Goal: Task Accomplishment & Management: Use online tool/utility

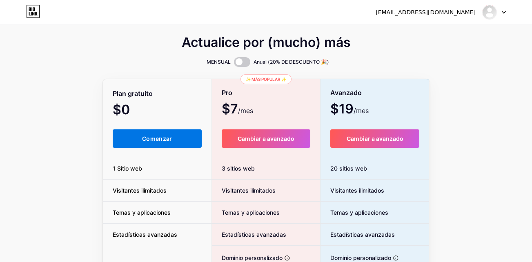
click at [151, 145] on button "Comenzar" at bounding box center [157, 138] width 89 height 18
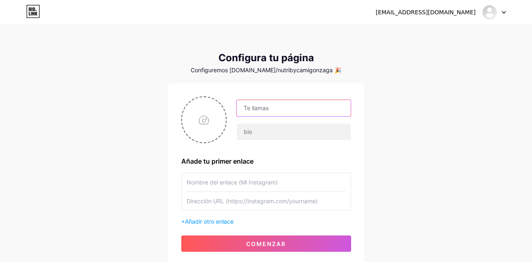
click at [272, 112] on input "text" at bounding box center [294, 108] width 114 height 16
type input "[PERSON_NAME]"
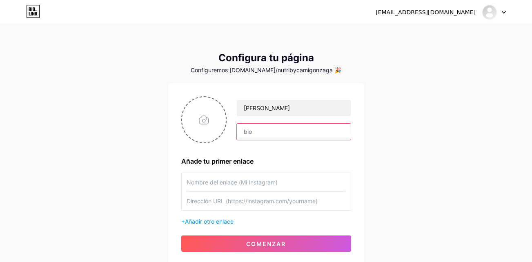
click at [280, 134] on input "text" at bounding box center [294, 132] width 114 height 16
click at [245, 183] on input "text" at bounding box center [266, 182] width 159 height 18
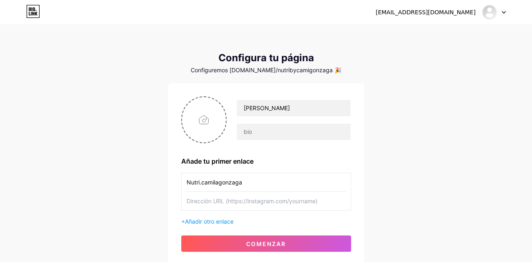
type input "Nutri.camilagonzaga"
click at [259, 199] on input "text" at bounding box center [266, 201] width 159 height 18
click at [250, 132] on input "text" at bounding box center [294, 132] width 114 height 16
click at [283, 203] on input "text" at bounding box center [266, 201] width 159 height 18
paste input "[URL][DOMAIN_NAME][DOMAIN_NAME]"
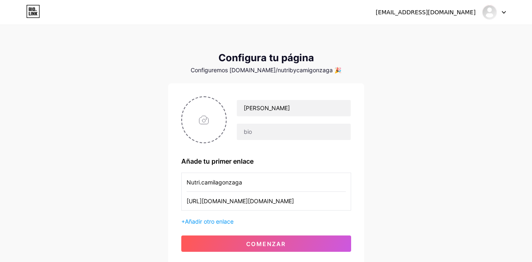
scroll to position [0, 91]
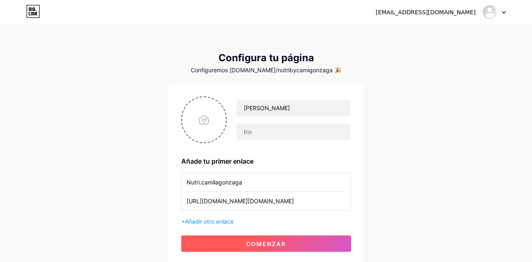
type input "[URL][DOMAIN_NAME][DOMAIN_NAME]"
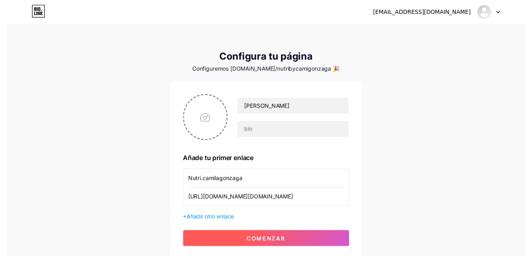
scroll to position [0, 0]
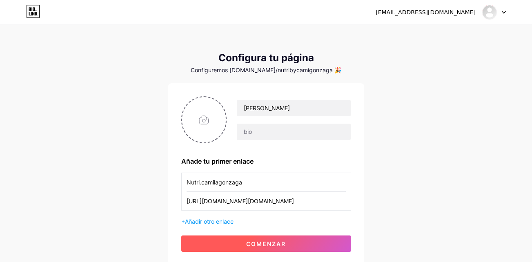
click at [258, 250] on button "comenzar" at bounding box center [266, 244] width 170 height 16
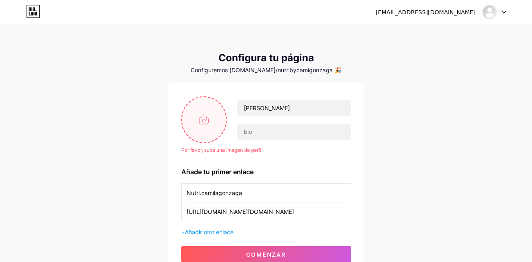
click at [209, 125] on input "file" at bounding box center [204, 119] width 44 height 45
click at [210, 109] on input "file" at bounding box center [204, 119] width 44 height 45
type input "C:\fakepath\b7165e3e-ee91-418b-acf4-5036c59c17ac.jpg"
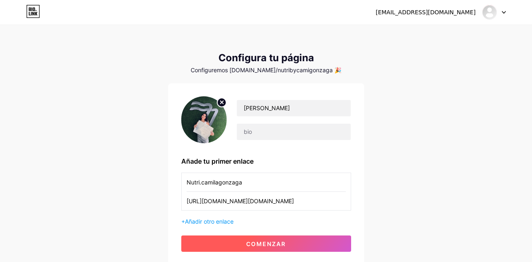
click at [294, 249] on button "comenzar" at bounding box center [266, 244] width 170 height 16
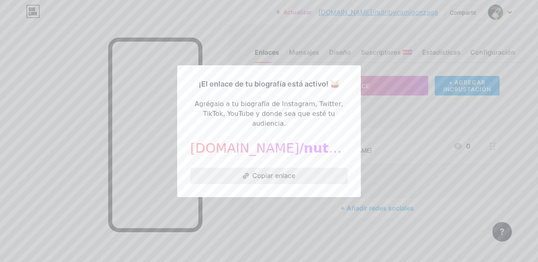
click at [285, 172] on font "Copiar enlace" at bounding box center [273, 175] width 43 height 7
click at [288, 77] on div "¡El enlace de tu biografía está activo! 🥁 Agrégalo a tu biografía de Instagram,…" at bounding box center [269, 131] width 184 height 132
click at [372, 132] on div at bounding box center [269, 131] width 538 height 262
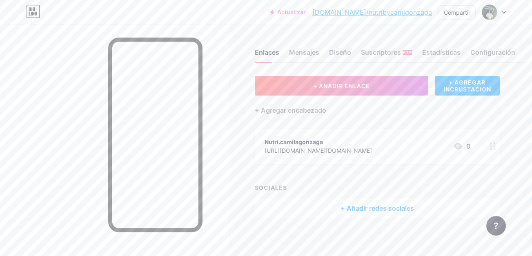
scroll to position [6, 0]
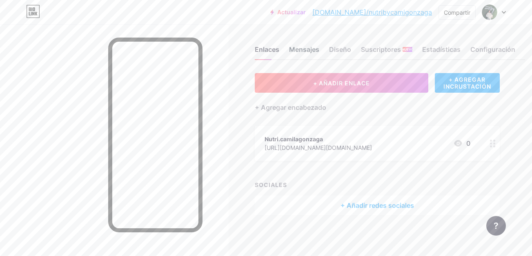
click at [316, 45] on div "Mensajes" at bounding box center [304, 52] width 30 height 15
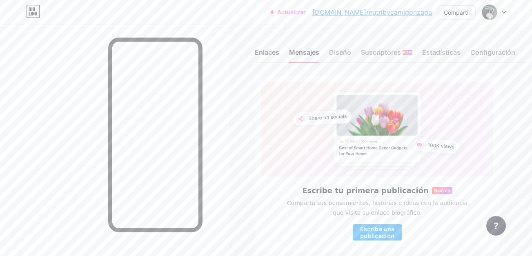
click at [275, 56] on div "Enlaces" at bounding box center [267, 54] width 24 height 15
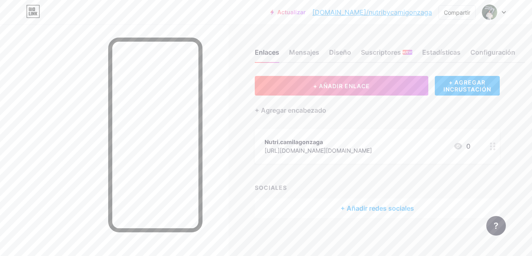
click at [463, 145] on icon at bounding box center [458, 146] width 10 height 10
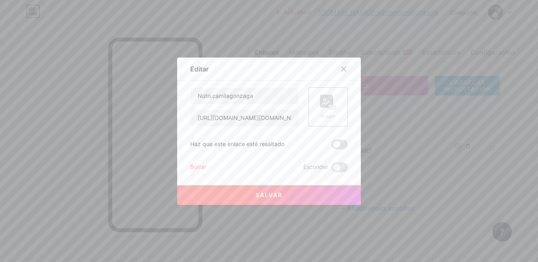
click at [342, 69] on icon at bounding box center [344, 69] width 7 height 7
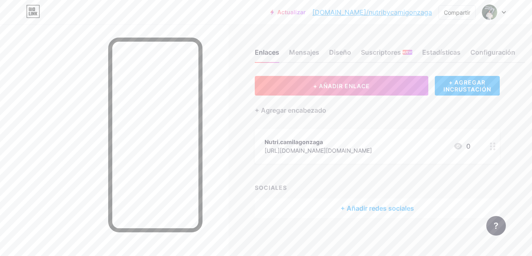
click at [495, 145] on icon at bounding box center [493, 147] width 6 height 8
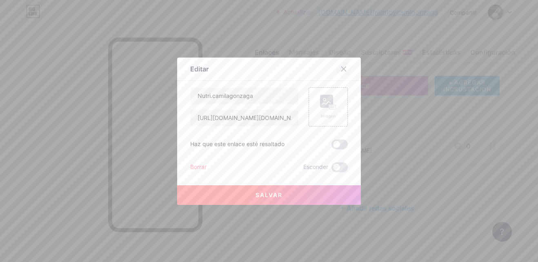
click at [343, 63] on div at bounding box center [343, 69] width 15 height 15
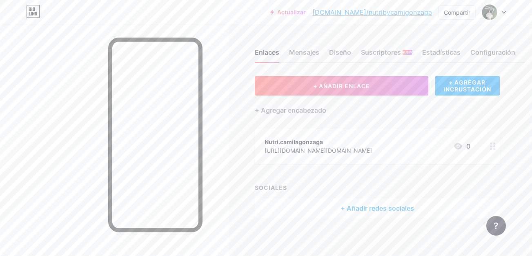
scroll to position [6, 0]
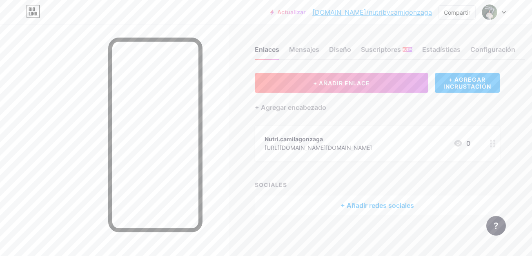
click at [373, 202] on div "+ Añadir redes sociales" at bounding box center [377, 206] width 245 height 20
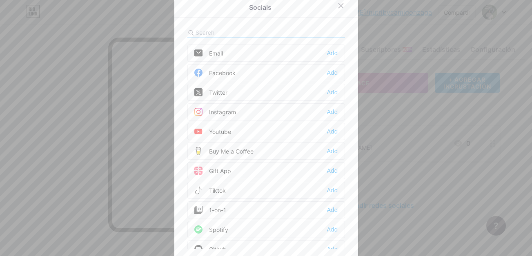
scroll to position [0, 0]
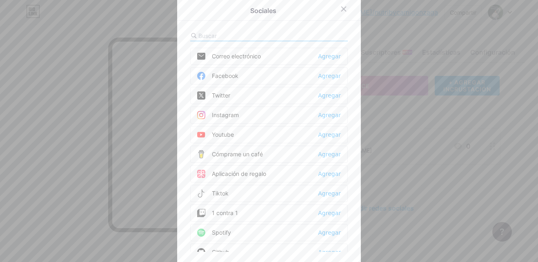
click at [320, 31] on div at bounding box center [269, 36] width 158 height 11
click at [237, 34] on input "text" at bounding box center [243, 35] width 90 height 9
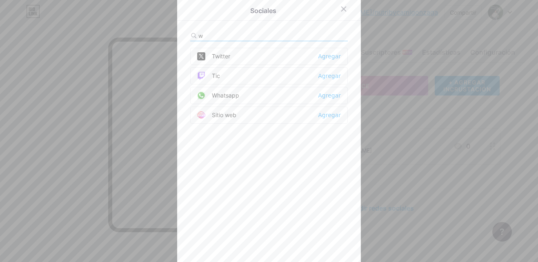
type input "w"
click at [269, 97] on div "Whatsapp Agregar" at bounding box center [269, 95] width 158 height 17
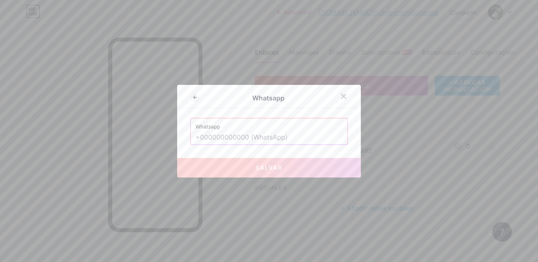
click at [263, 136] on input "text" at bounding box center [269, 138] width 147 height 14
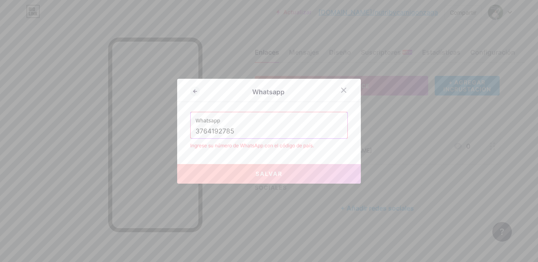
click at [192, 132] on div "Whatsapp 3764192785" at bounding box center [269, 125] width 157 height 26
click at [196, 131] on input "3764192785" at bounding box center [269, 132] width 147 height 14
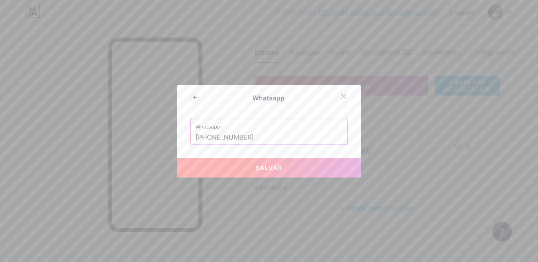
click at [234, 169] on button "Salvar" at bounding box center [269, 168] width 184 height 20
type input "[URL][DOMAIN_NAME][PHONE_NUMBER]"
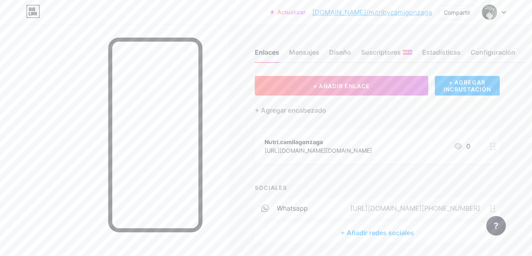
click at [487, 205] on div "[URL][DOMAIN_NAME][PHONE_NUMBER]" at bounding box center [413, 208] width 153 height 10
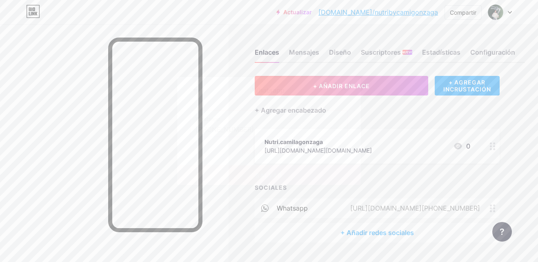
click at [196, 93] on icon at bounding box center [195, 90] width 10 height 10
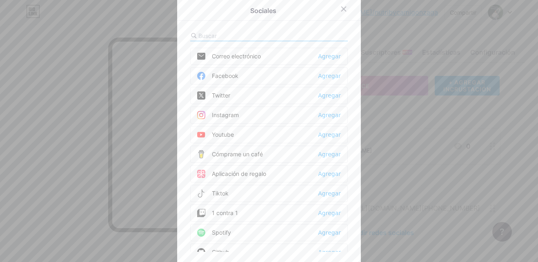
drag, startPoint x: 350, startPoint y: 7, endPoint x: 342, endPoint y: 9, distance: 7.5
click at [342, 9] on div at bounding box center [348, 9] width 24 height 15
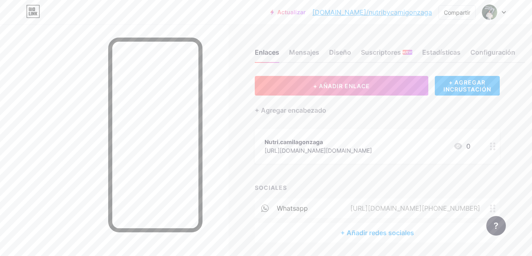
click at [342, 9] on div "Actualizar bio.link/nutrib... bio.link/nutribycamigonzaga" at bounding box center [351, 12] width 162 height 15
click at [267, 186] on div "SOCIALES" at bounding box center [377, 187] width 245 height 9
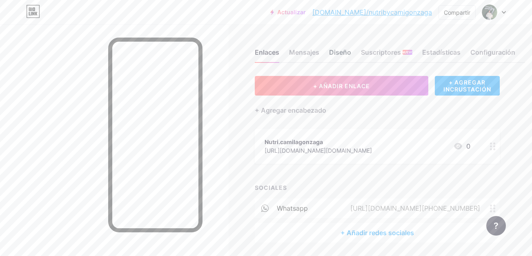
click at [341, 50] on div "Diseño" at bounding box center [340, 54] width 22 height 15
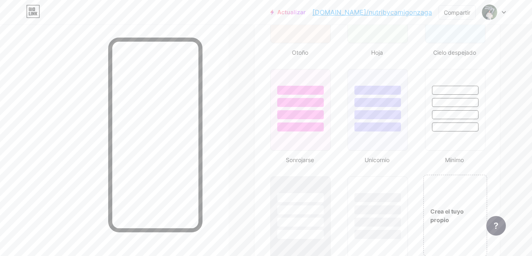
scroll to position [824, 0]
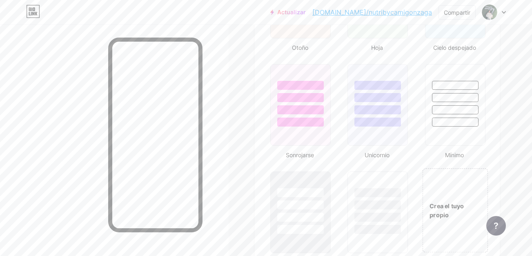
click at [445, 209] on div "Crea el tuyo propio" at bounding box center [455, 211] width 65 height 18
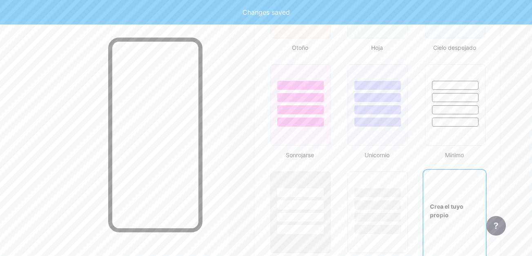
type input "#ffffff"
type input "#000000"
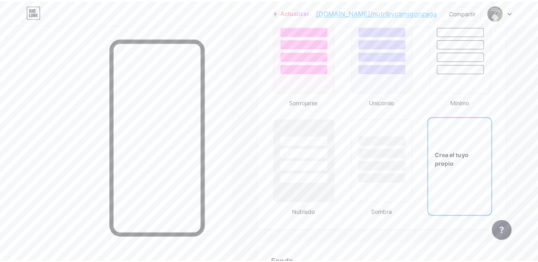
scroll to position [1084, 0]
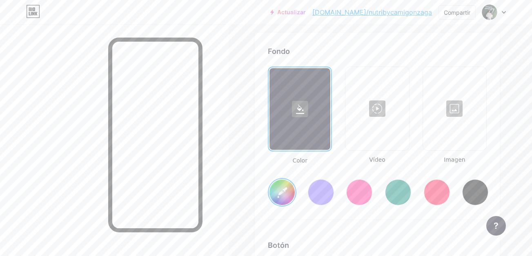
click at [289, 189] on input "#ffffff" at bounding box center [281, 192] width 25 height 25
type input "#f2e3ef"
click at [459, 104] on div at bounding box center [455, 109] width 62 height 82
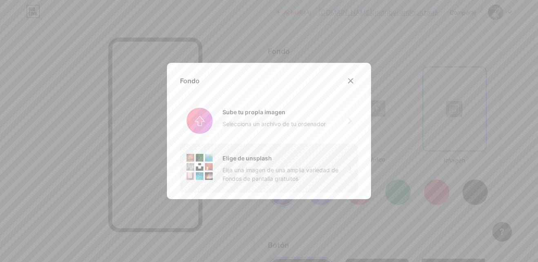
click at [264, 160] on div "Elige de unsplash" at bounding box center [286, 158] width 127 height 9
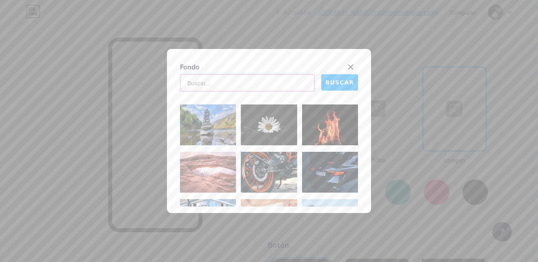
click at [254, 87] on input "text" at bounding box center [247, 83] width 134 height 16
type input "frutas"
click at [327, 87] on span "BUSCAR" at bounding box center [339, 82] width 29 height 9
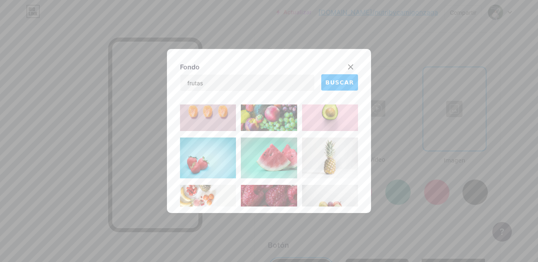
scroll to position [111, 0]
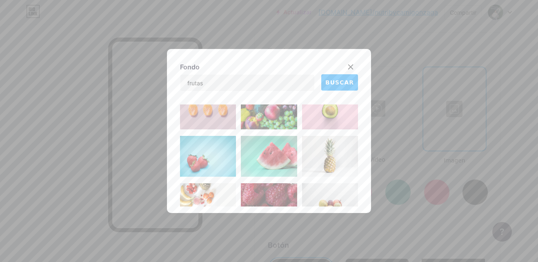
click at [208, 195] on img at bounding box center [208, 203] width 56 height 41
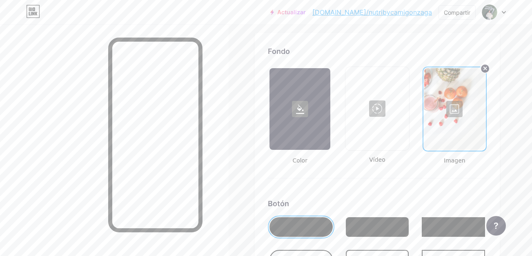
click at [455, 105] on div at bounding box center [454, 109] width 61 height 82
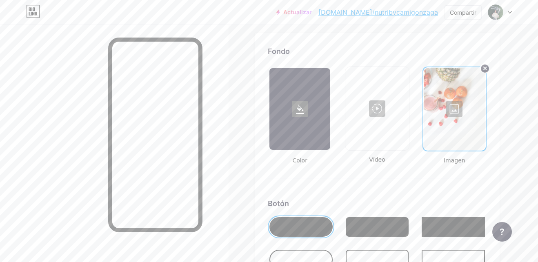
click at [311, 160] on div "Elige de unsplash" at bounding box center [286, 158] width 127 height 9
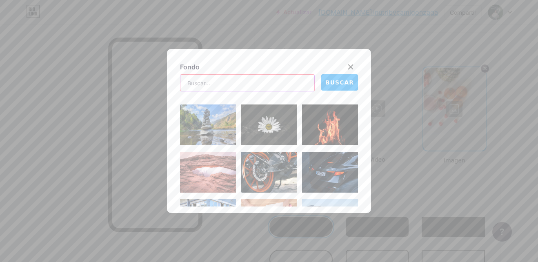
click at [261, 86] on input "text" at bounding box center [247, 83] width 134 height 16
type input "nutricion"
click at [334, 82] on span "BUSCAR" at bounding box center [339, 82] width 29 height 9
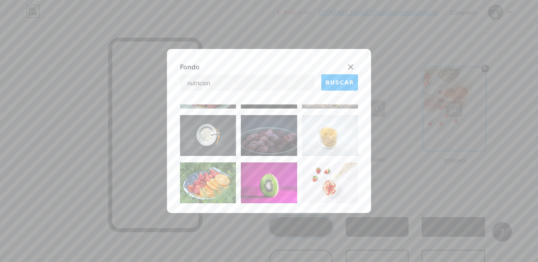
scroll to position [0, 0]
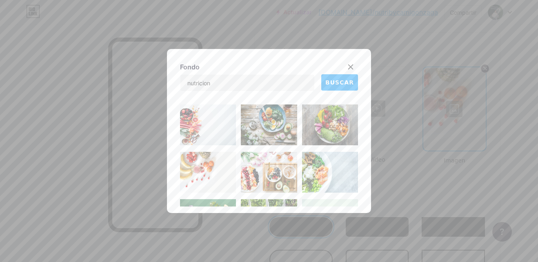
click at [196, 135] on img at bounding box center [208, 125] width 56 height 41
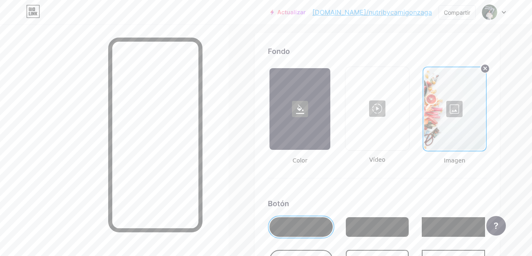
click at [452, 114] on div at bounding box center [454, 109] width 61 height 82
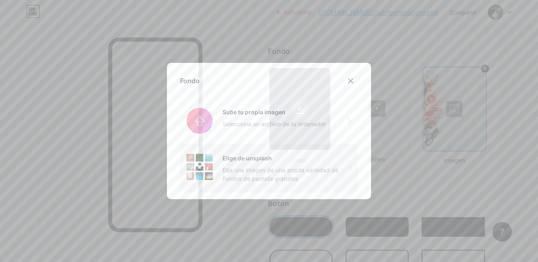
click at [326, 158] on div "Elige de unsplash" at bounding box center [286, 158] width 127 height 9
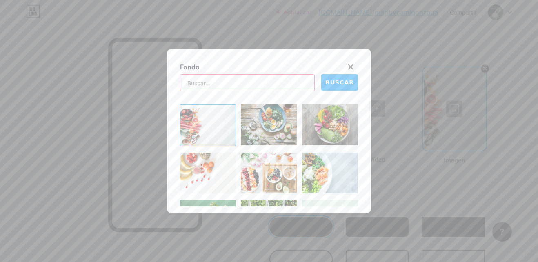
click at [263, 85] on input "text" at bounding box center [247, 83] width 134 height 16
click at [341, 84] on span "BUSCAR" at bounding box center [339, 82] width 29 height 9
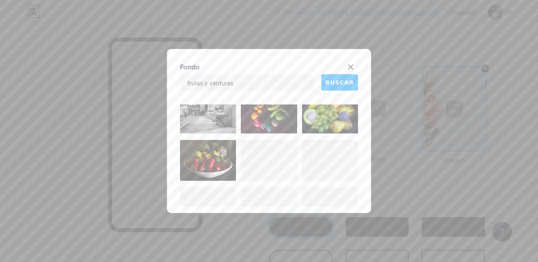
scroll to position [629, 0]
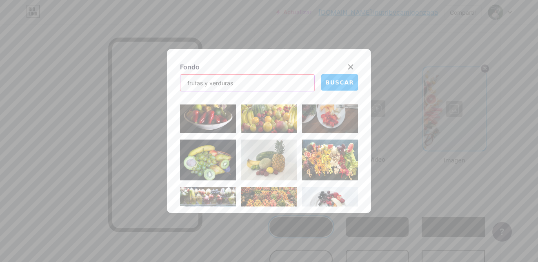
drag, startPoint x: 245, startPoint y: 86, endPoint x: 202, endPoint y: 90, distance: 43.5
click at [202, 90] on input "frutas y verduras" at bounding box center [247, 83] width 134 height 16
type input "frutas"
click at [341, 87] on span "BUSCAR" at bounding box center [339, 82] width 29 height 9
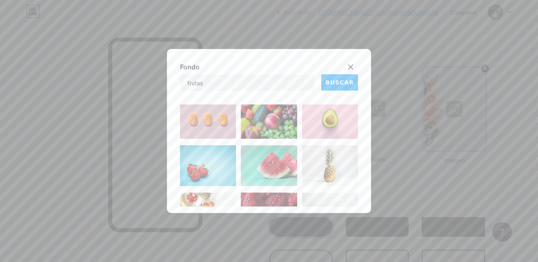
scroll to position [80, 0]
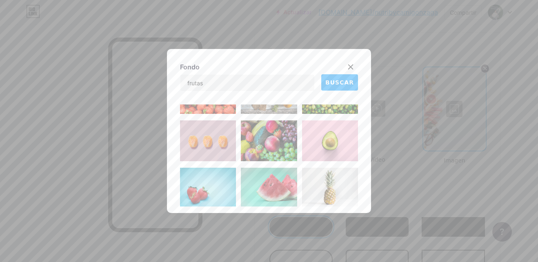
click at [331, 144] on img at bounding box center [330, 140] width 56 height 41
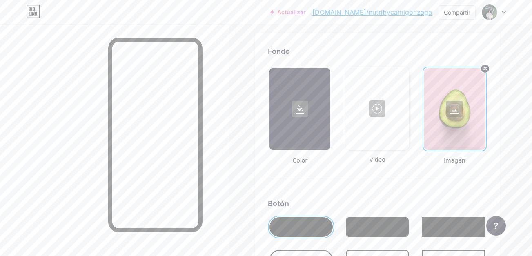
click at [457, 108] on div at bounding box center [454, 109] width 61 height 82
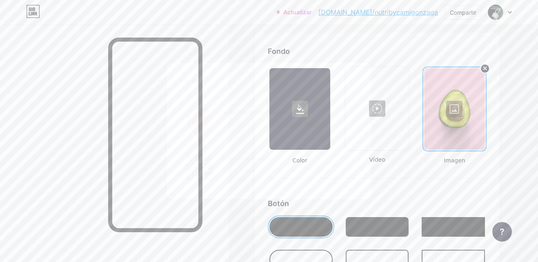
click at [261, 164] on div "Elige de unsplash Elija una imagen de una amplia variedad de Fondos de pantalla…" at bounding box center [286, 168] width 127 height 29
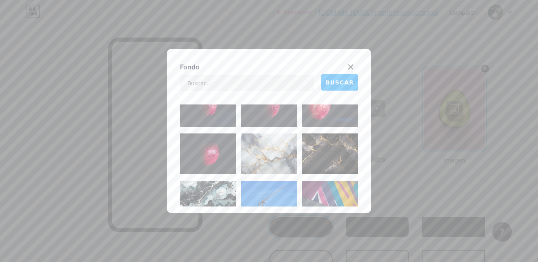
scroll to position [0, 0]
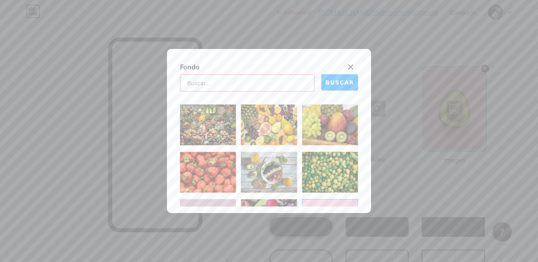
click at [243, 81] on input "text" at bounding box center [247, 83] width 134 height 16
type input "FONDO BLANCO FRUTAS"
click at [324, 85] on button "BUSCAR" at bounding box center [339, 82] width 37 height 16
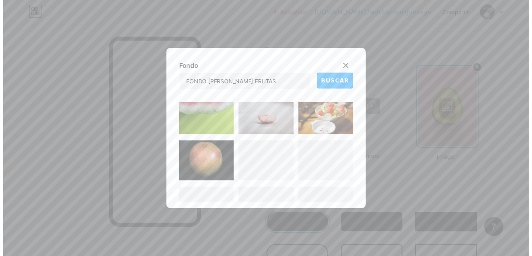
scroll to position [585, 0]
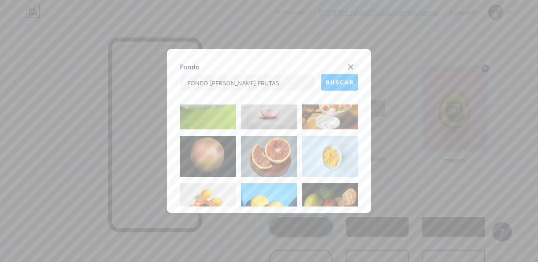
click at [351, 64] on icon at bounding box center [350, 67] width 7 height 7
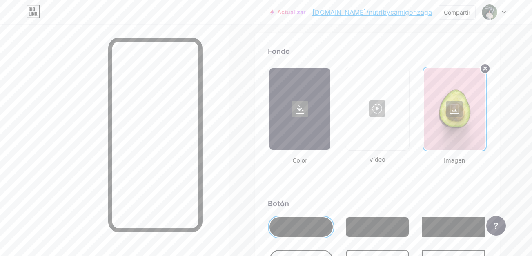
click at [485, 67] on icon at bounding box center [485, 68] width 3 height 3
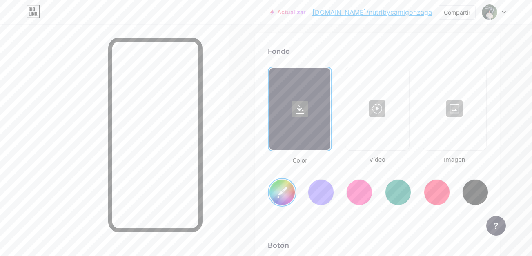
click at [285, 185] on input "#f2e3ef" at bounding box center [281, 192] width 25 height 25
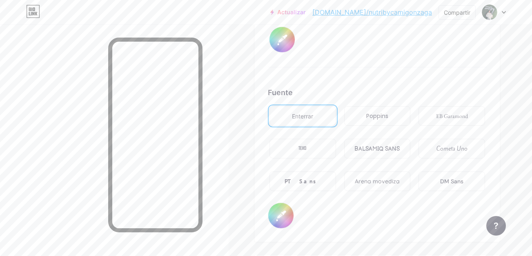
scroll to position [1388, 0]
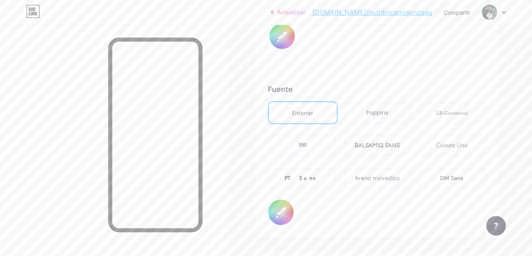
click at [477, 113] on div "EB Garamond" at bounding box center [452, 113] width 67 height 20
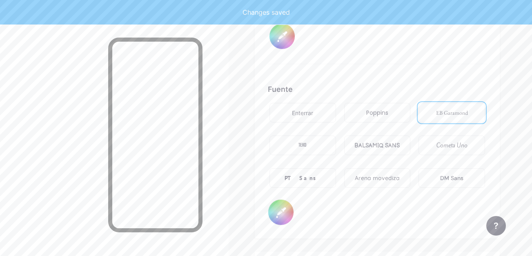
click at [313, 116] on div "Enterrar" at bounding box center [302, 113] width 21 height 9
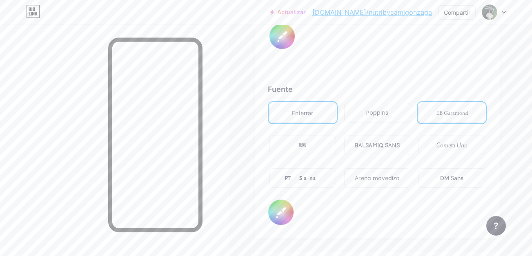
click at [455, 117] on div "EB Garamond" at bounding box center [452, 113] width 32 height 9
click at [394, 145] on div "BALSAMIQ SANS" at bounding box center [376, 145] width 45 height 9
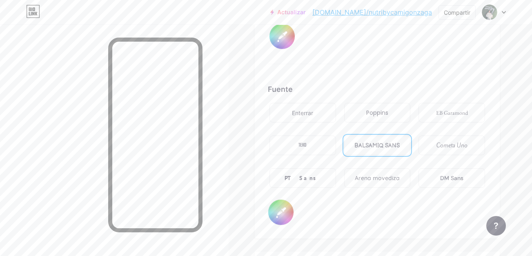
click at [314, 180] on div "PT Sans" at bounding box center [302, 178] width 67 height 20
click at [449, 185] on div "DM Sans" at bounding box center [452, 178] width 67 height 20
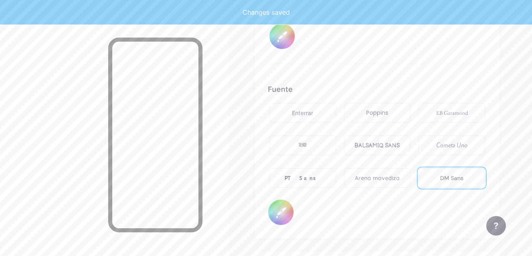
type input "#f5dbf0"
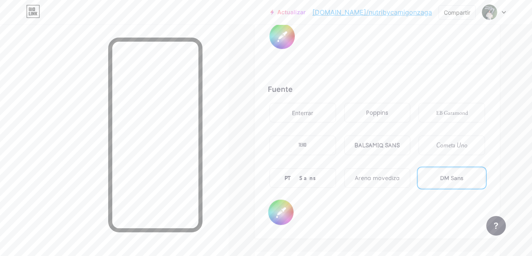
click at [279, 210] on input "#000000" at bounding box center [280, 212] width 25 height 25
type input "#211c1c"
type input "#f5dbf0"
type input "#231f1f"
type input "#f5dbf0"
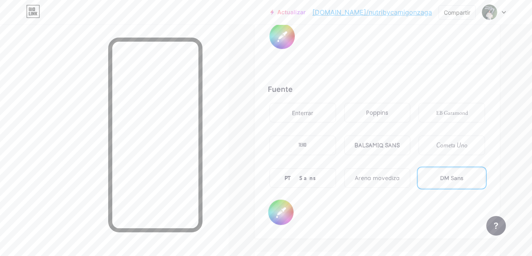
type input "#272020"
type input "#f5dbf0"
type input "#292323"
type input "#f5dbf0"
type input "#2c2525"
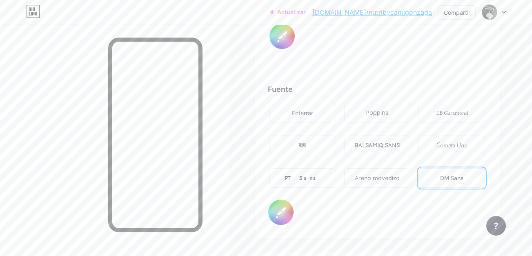
type input "#f5dbf0"
type input "#352c2c"
type input "#f5dbf0"
type input "#382e2e"
type input "#f5dbf0"
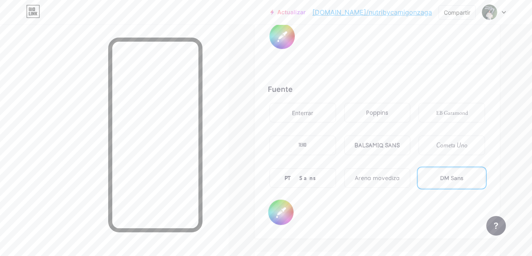
type input "#3e3232"
type input "#f5dbf0"
type input "#453636"
type input "#f5dbf0"
type input "#473939"
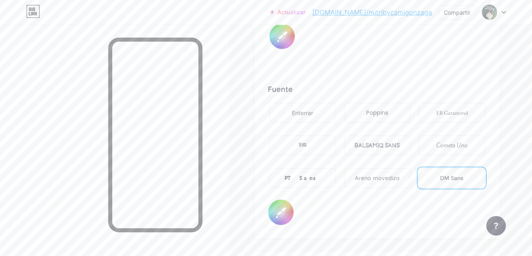
type input "#f5dbf0"
type input "#473838"
type input "#f5dbf0"
type input "#4d3d3d"
type input "#f5dbf0"
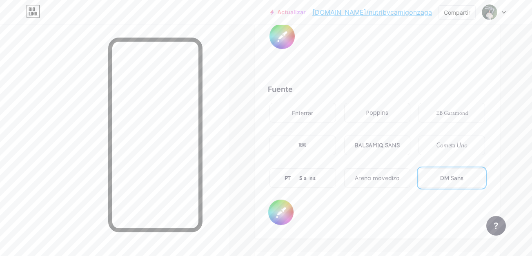
type input "#534141"
type input "#f5dbf0"
type input "#594545"
type input "#f5dbf0"
type input "#664d4d"
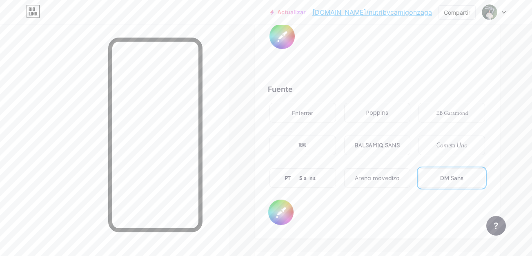
type input "#f5dbf0"
type input "#6e5353"
type input "#f5dbf0"
type input "#745858"
type input "#f5dbf0"
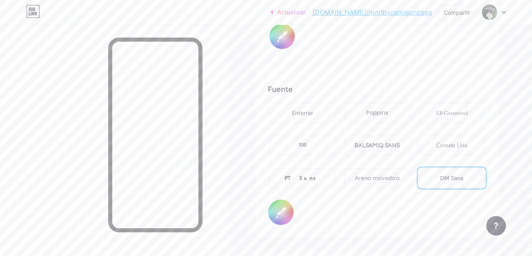
type input "#775a5a"
type input "#f5dbf0"
type input "#7a5c5c"
type input "#f5dbf0"
type input "#7d5e5e"
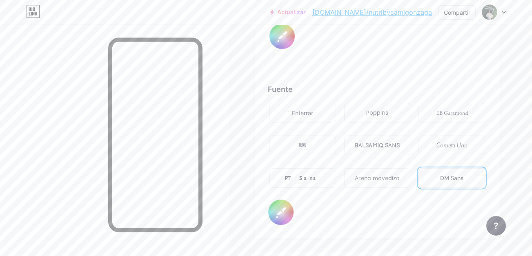
type input "#f5dbf0"
type input "#806060"
type input "#f5dbf0"
type input "#836363"
type input "#f5dbf0"
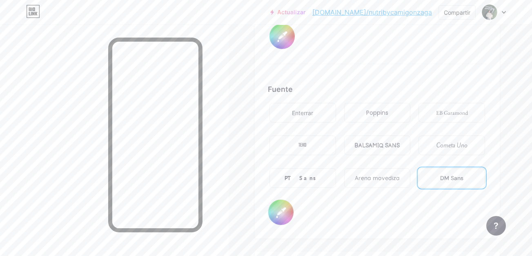
type input "#8c6969"
type input "#f5dbf0"
type input "#906f6f"
type input "#f5dbf0"
type input "#947171"
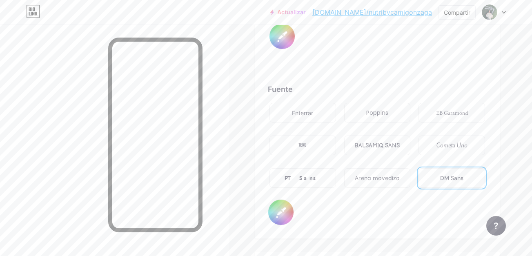
type input "#f5dbf0"
type input "#967373"
type input "#f5dbf0"
type input "#957575"
type input "#f5dbf0"
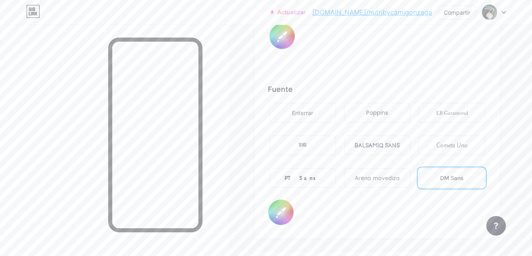
type input "#987676"
type input "#f5dbf0"
type input "#9a7979"
type input "#f5dbf0"
type input "#9c7c7c"
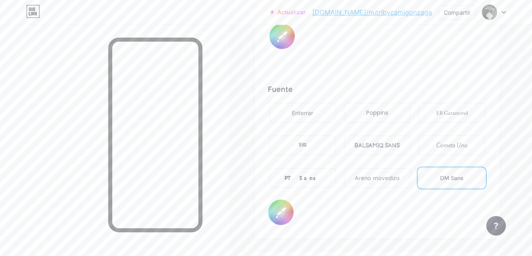
type input "#f5dbf0"
type input "#9b7d7d"
type input "#f5dbf0"
type input "#9d8080"
type input "#f5dbf0"
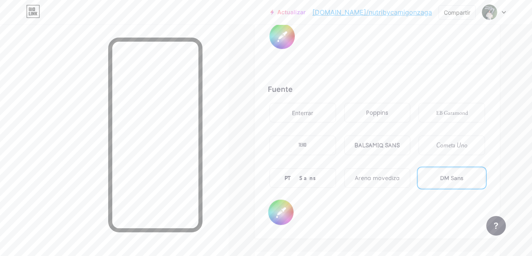
type input "#9f7f7f"
type input "#f5dbf0"
type input "#a08383"
type input "#f5dbf0"
type input "#a28686"
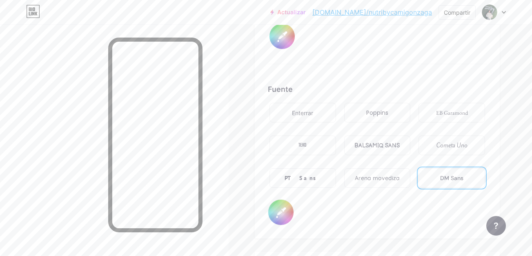
type input "#f5dbf0"
type input "#a48989"
type input "#f5dbf0"
type input "#a98e8e"
type input "#f5dbf0"
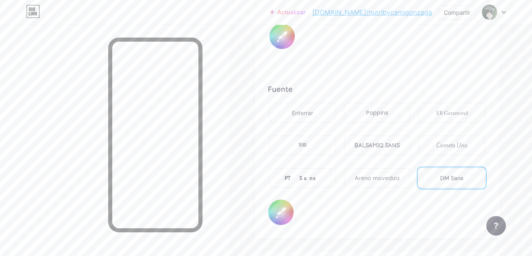
type input "#b59b9b"
type input "#f5dbf0"
type input "#bfa6a6"
type input "#f5dbf0"
type input "#c4b0b0"
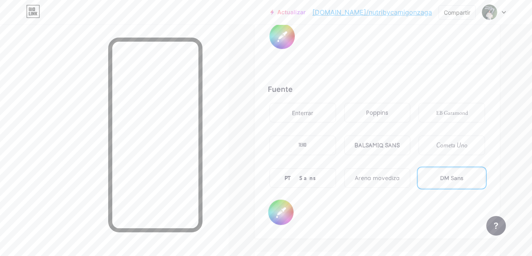
type input "#f5dbf0"
type input "#cebaba"
type input "#f5dbf0"
type input "#d7c6c6"
type input "#f5dbf0"
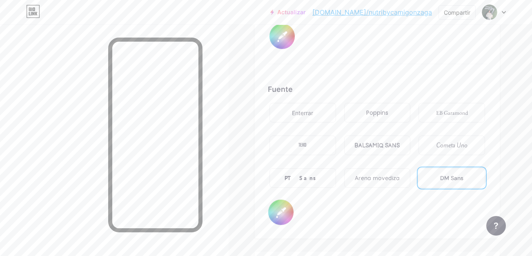
type input "#dbcccc"
type input "#f5dbf0"
type input "#e2d5d5"
type input "#f5dbf0"
type input "#e1d5d5"
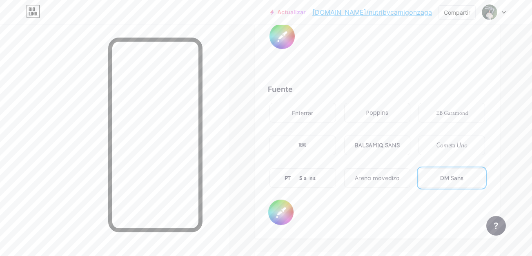
type input "#f5dbf0"
type input "#e4d7d7"
type input "#f5dbf0"
type input "#e6dbdb"
type input "#f5dbf0"
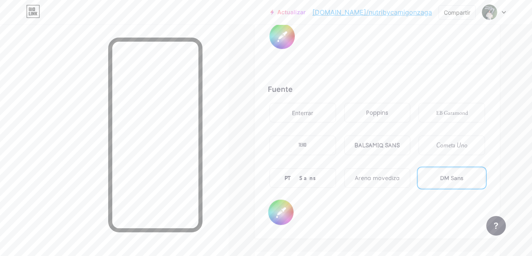
type input "#e7dede"
type input "#f5dbf0"
type input "#eee7e7"
type input "#f5dbf0"
type input "#f3eded"
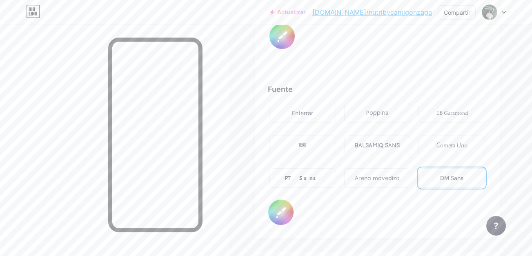
type input "#f5dbf0"
type input "#f5f0f0"
type input "#f5dbf0"
type input "#f4f0f0"
type input "#f5dbf0"
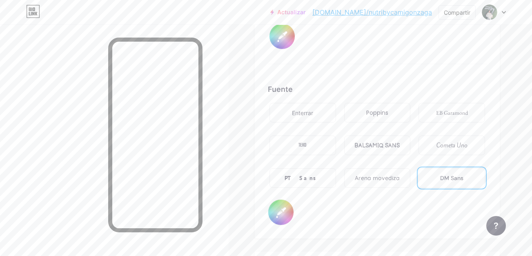
type input "#f4f1f1"
type input "#f5dbf0"
type input "#f6f4f4"
type input "#f5dbf0"
type input "#f9f6f6"
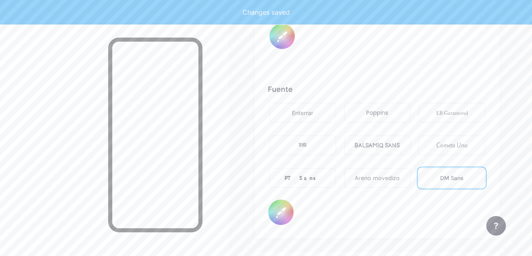
type input "#f5dbf0"
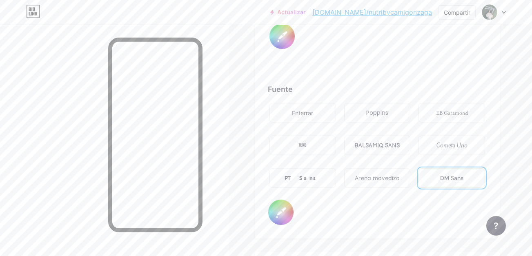
type input "#f9f5f5"
type input "#f5dbf0"
type input "#f7f3f3"
type input "#f5dbf0"
type input "#f4f0f0"
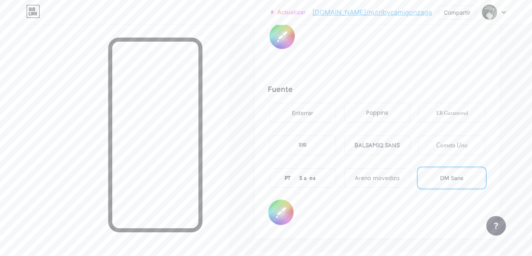
type input "#f5dbf0"
type input "#f5f0f0"
type input "#f5dbf0"
type input "#f3eded"
type input "#f5dbf0"
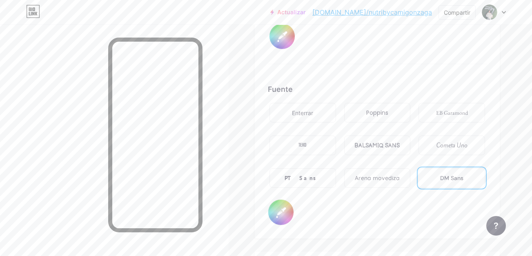
type input "#f3ecec"
type input "#f5dbf0"
type input "#f1e9e9"
type input "#f5dbf0"
type input "#efe6e6"
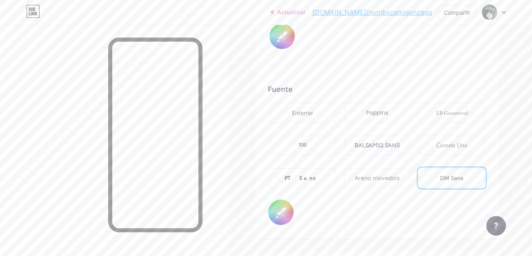
type input "#f5dbf0"
type input "#ece4e4"
type input "#f5dbf0"
type input "#ebe0e0"
type input "#f5dbf0"
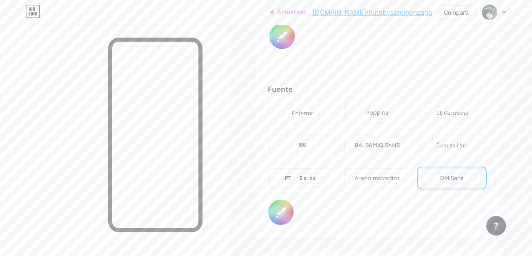
type input "#e8dede"
type input "#f5dbf0"
type input "#e4d8d8"
type input "#f5dbf0"
type input "#e4d7d7"
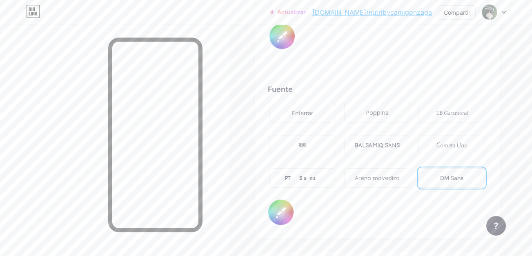
type input "#f5dbf0"
type input "#e5d7d7"
type input "#f5dbf0"
type input "#e2d5d5"
type input "#f5dbf0"
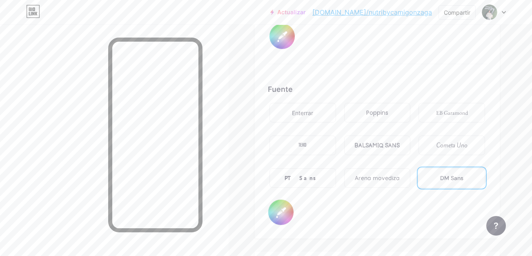
type input "#e0d1d1"
type input "#f5dbf0"
type input "#e0d2d2"
type input "#f5dbf0"
type input "#ddcfcf"
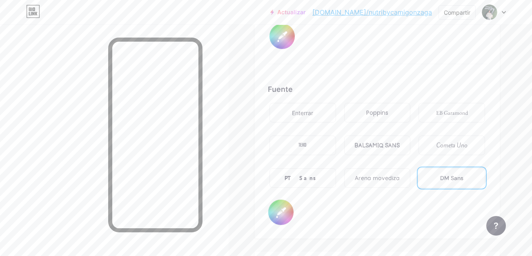
type input "#f5dbf0"
type input "#dbcccc"
type input "#f5dbf0"
type input "#d8caca"
type input "#f5dbf0"
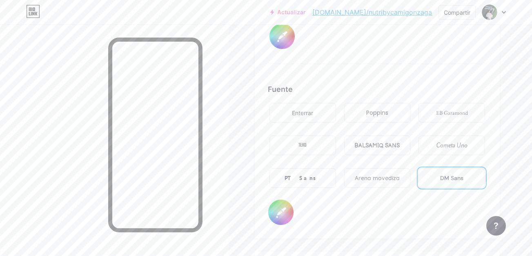
type input "#d6c7c7"
type input "#f5dbf0"
type input "#d4c4c4"
type input "#f5dbf0"
type input "#d1c2c2"
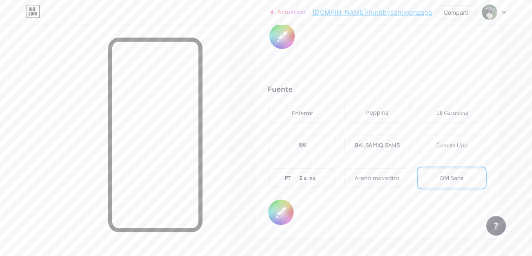
type input "#f5dbf0"
type input "#cec0c0"
type input "#f5dbf0"
type input "#ccbdbd"
type input "#f5dbf0"
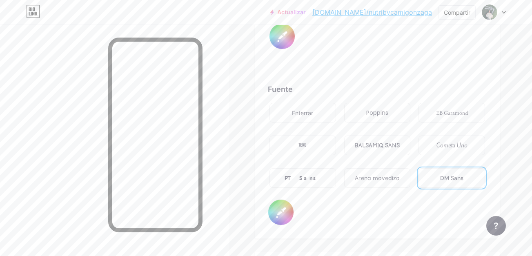
type input "#c9baba"
type input "#f5dbf0"
type input "#c9bbbb"
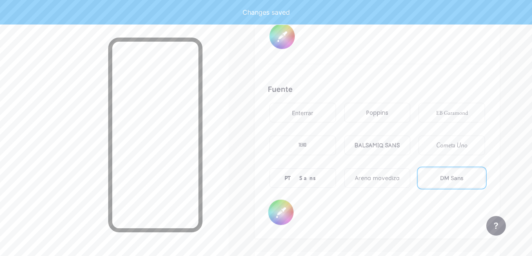
type input "#f5dbf0"
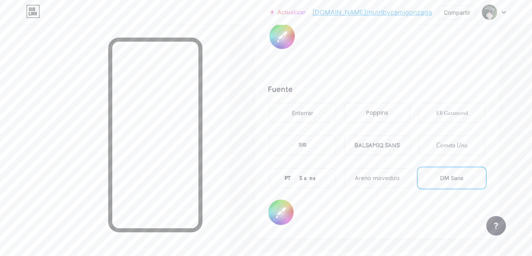
type input "#c7b8b8"
type input "#f5dbf0"
type input "#c5b5b5"
type input "#f5dbf0"
type input "#c3b1b1"
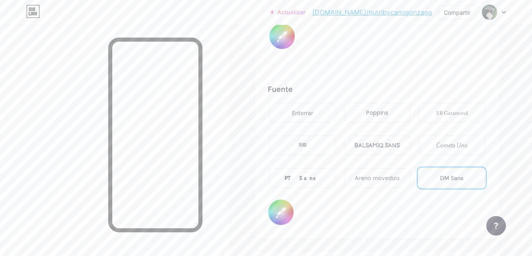
type input "#f5dbf0"
type input "#c1aeae"
type input "#f5dbf0"
type input "#beacac"
type input "#f5dbf0"
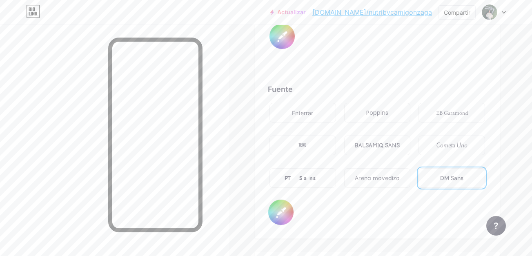
type input "#bca9a9"
type input "#f5dbf0"
type input "#baa6a6"
type input "#f5dbf0"
type input "#b9a2a2"
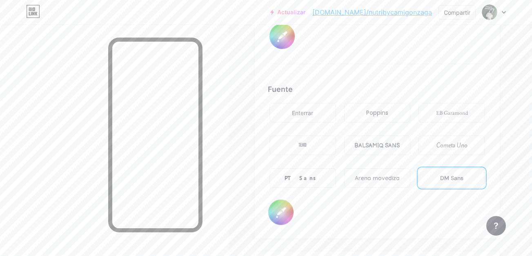
type input "#f5dbf0"
type input "#b8a3a3"
type input "#f5dbf0"
type input "#b6a0a0"
type input "#f5dbf0"
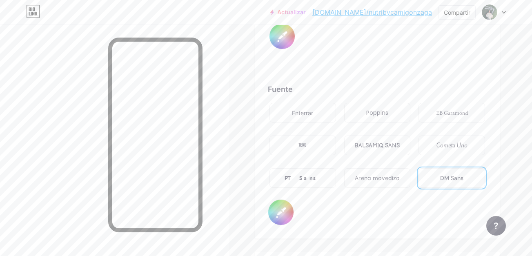
type input "#b49d9d"
type input "#f5dbf0"
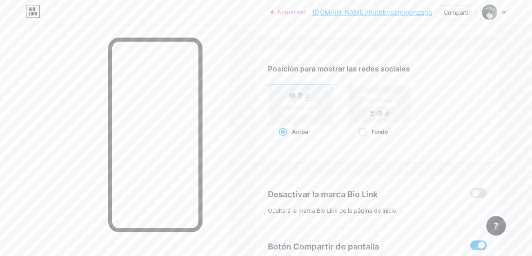
scroll to position [1596, 0]
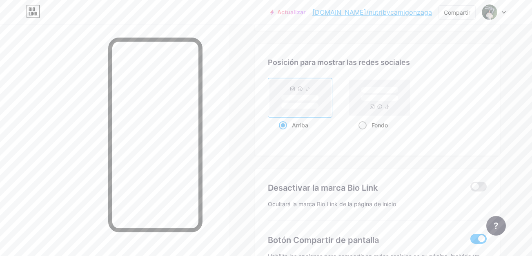
click at [386, 104] on rect at bounding box center [380, 98] width 61 height 36
click at [364, 133] on input "Fondo" at bounding box center [361, 135] width 5 height 5
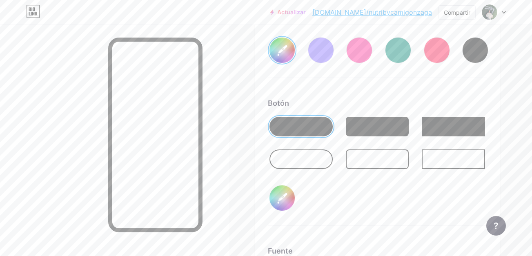
scroll to position [1223, 0]
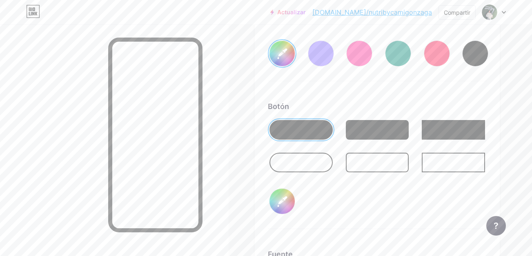
click at [361, 165] on div at bounding box center [377, 163] width 63 height 20
click at [279, 54] on input "#f5dbf0" at bounding box center [281, 53] width 25 height 25
click at [285, 200] on input "#000000" at bounding box center [281, 201] width 25 height 25
click at [331, 223] on div "Botón #ffffff" at bounding box center [377, 165] width 219 height 128
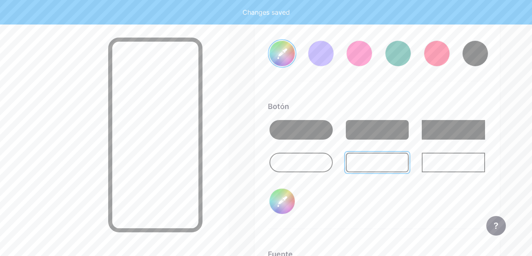
click at [325, 133] on div at bounding box center [300, 130] width 63 height 20
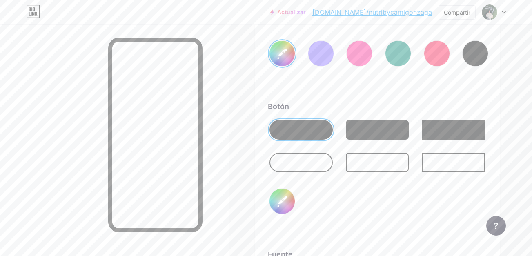
click at [425, 126] on div at bounding box center [453, 130] width 63 height 20
click at [398, 129] on div at bounding box center [377, 130] width 63 height 20
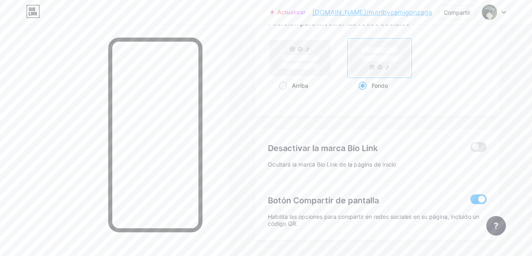
scroll to position [1661, 0]
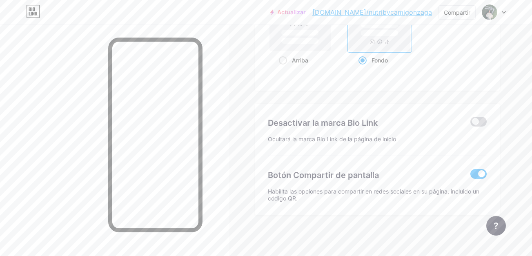
click at [481, 119] on span at bounding box center [478, 122] width 16 height 10
click at [470, 124] on input "checkbox" at bounding box center [470, 124] width 0 height 0
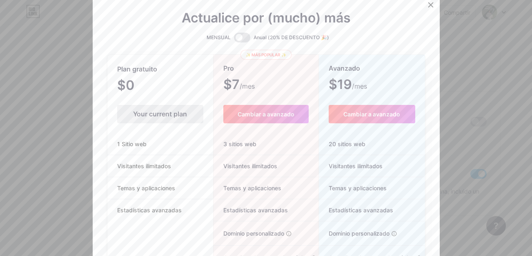
scroll to position [1655, 0]
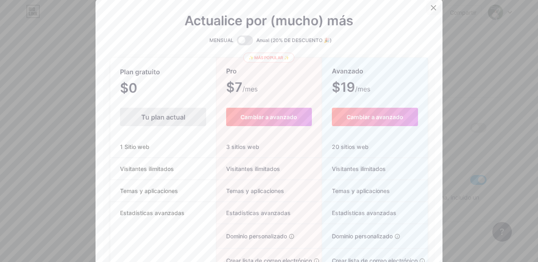
click at [432, 6] on icon at bounding box center [434, 8] width 4 height 4
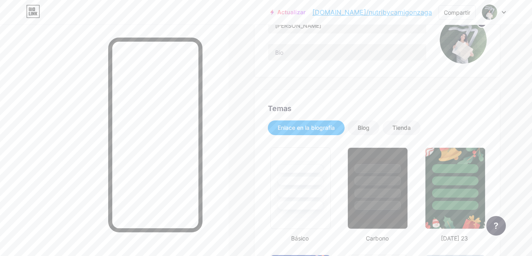
scroll to position [103, 0]
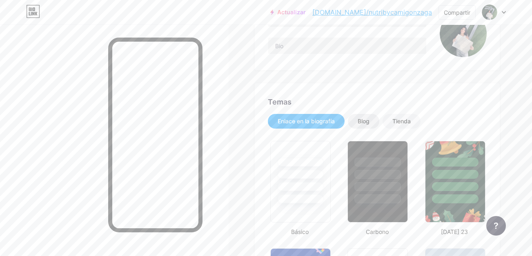
click at [359, 121] on div "Blog" at bounding box center [364, 121] width 12 height 8
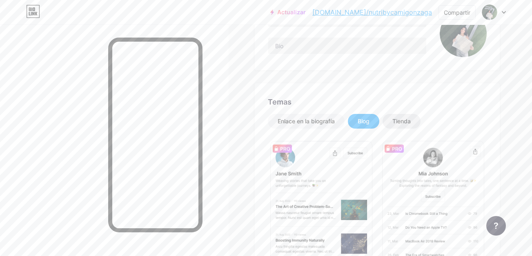
click at [392, 118] on div "Tienda" at bounding box center [402, 121] width 38 height 15
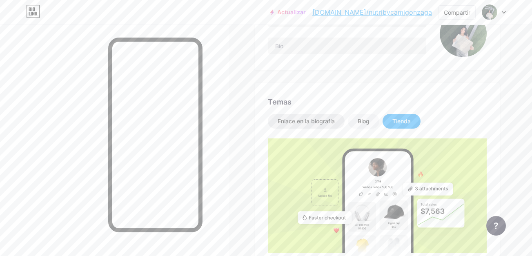
click at [326, 120] on div "Enlace en la biografía" at bounding box center [306, 121] width 57 height 8
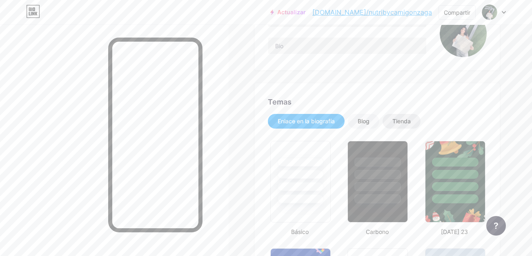
click at [419, 122] on div "Tienda" at bounding box center [402, 121] width 38 height 15
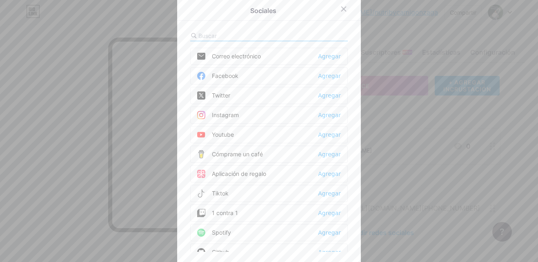
click at [258, 32] on input "text" at bounding box center [243, 35] width 90 height 9
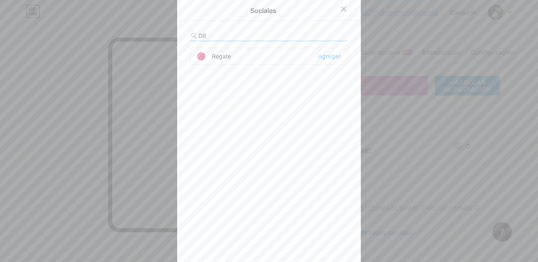
type input "D"
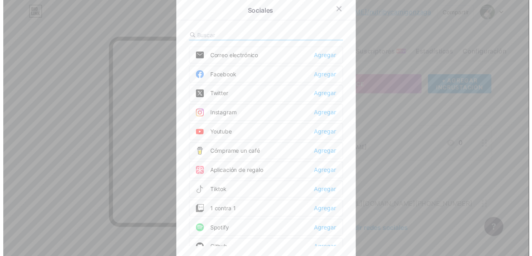
scroll to position [3, 0]
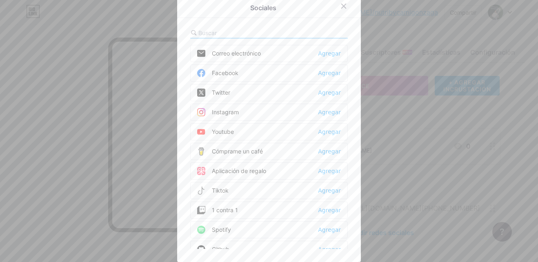
click at [300, 33] on div at bounding box center [269, 33] width 158 height 11
click at [346, 3] on div at bounding box center [343, 6] width 15 height 15
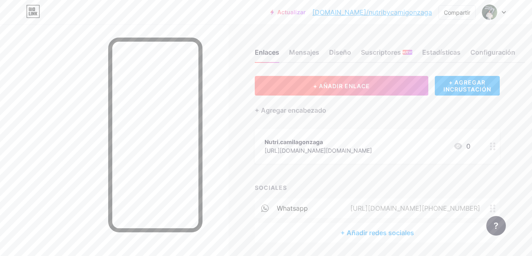
click at [336, 92] on button "+ AÑADIR ENLACE" at bounding box center [342, 86] width 174 height 20
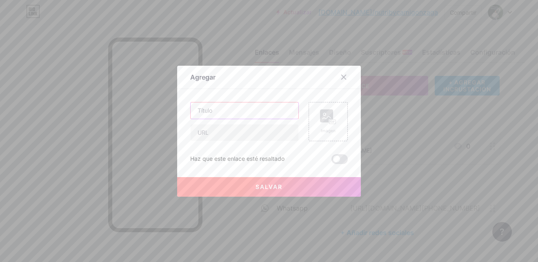
click at [267, 109] on input "text" at bounding box center [245, 110] width 108 height 16
type input "c"
type input "Contactame"
click at [254, 141] on div "Contactame Imagen Haz que este enlace esté resaltado Salvar" at bounding box center [269, 133] width 158 height 62
click at [250, 120] on div "Contactame" at bounding box center [244, 121] width 109 height 39
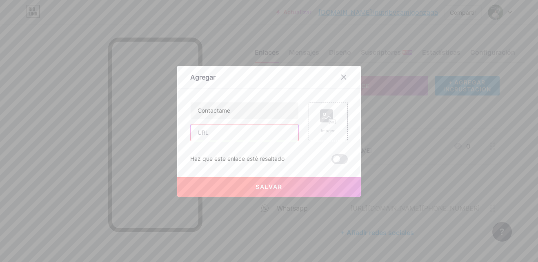
click at [254, 136] on input "text" at bounding box center [245, 133] width 108 height 16
drag, startPoint x: 231, startPoint y: 109, endPoint x: 149, endPoint y: 133, distance: 85.5
click at [149, 133] on div "Agregar Content YouTube Play YouTube video without leaving your page. ADD Vimeo…" at bounding box center [269, 131] width 538 height 262
type input "S"
type input "Conoce mis Servicios"
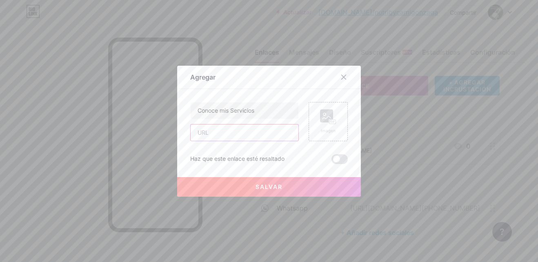
click at [209, 132] on input "text" at bounding box center [245, 133] width 108 height 16
click at [261, 192] on button "Salvar" at bounding box center [269, 187] width 184 height 20
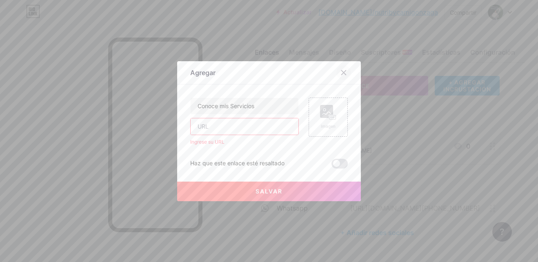
click at [342, 73] on icon at bounding box center [344, 72] width 4 height 4
